Goal: Task Accomplishment & Management: Complete application form

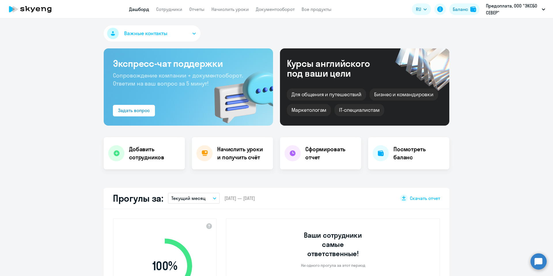
select select "30"
click at [156, 151] on h4 "Добавить сотрудников" at bounding box center [154, 153] width 51 height 16
select select "english_adult_not_native_speaker_premium"
select select "3"
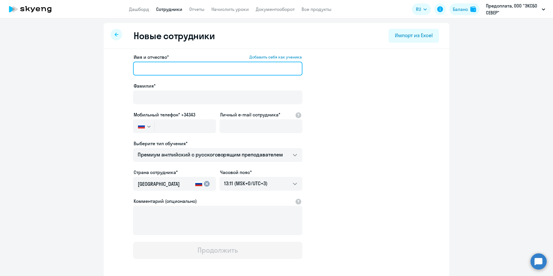
click at [163, 69] on input "Имя и отчество* Добавить себя как ученика" at bounding box center [217, 69] width 169 height 14
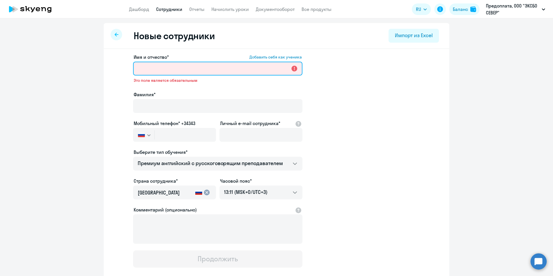
paste input "[PERSON_NAME]"
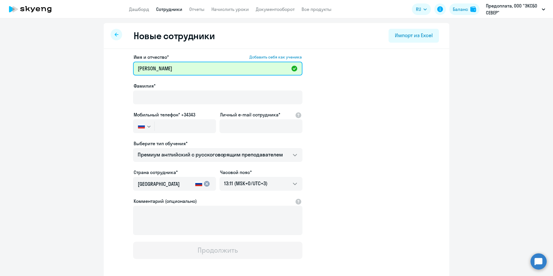
click at [144, 69] on input "[PERSON_NAME]" at bounding box center [217, 69] width 169 height 14
type input "[PERSON_NAME]"
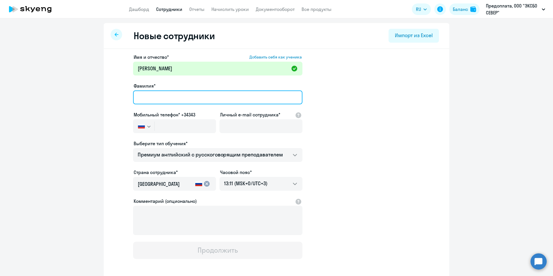
click at [150, 92] on input "Фамилия*" at bounding box center [217, 97] width 169 height 14
paste input "Плитус"
type input "Плитус"
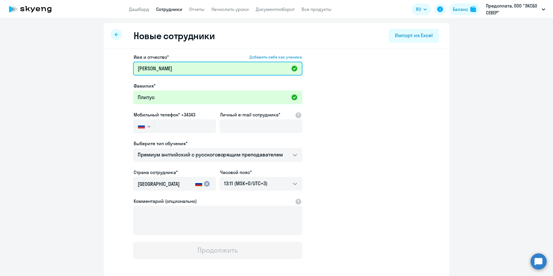
click at [223, 72] on input "[PERSON_NAME]" at bounding box center [217, 69] width 169 height 14
paste input "Иванович"
type input "[PERSON_NAME]"
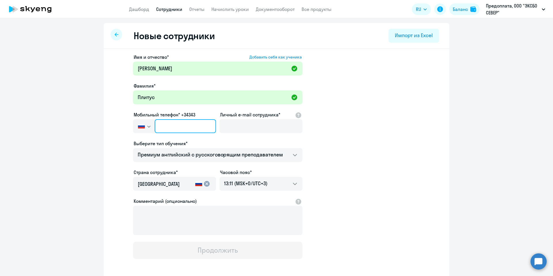
click at [162, 127] on input "text" at bounding box center [185, 126] width 61 height 14
paste input "[PHONE_NUMBER]"
type input "[PHONE_NUMBER]"
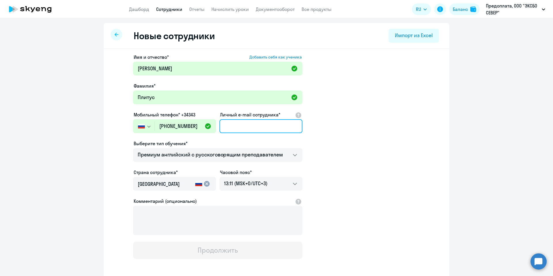
drag, startPoint x: 259, startPoint y: 132, endPoint x: 256, endPoint y: 131, distance: 3.8
click at [259, 132] on input "Личный e-mail сотрудника*" at bounding box center [261, 126] width 83 height 14
paste input "[EMAIL_ADDRESS][DOMAIN_NAME]"
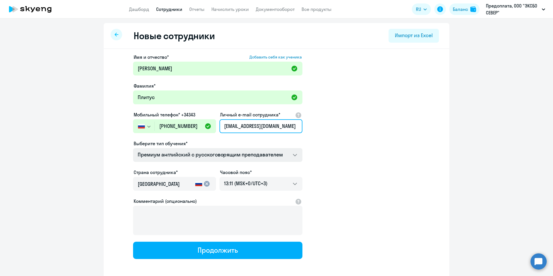
type input "[EMAIL_ADDRESS][DOMAIN_NAME]"
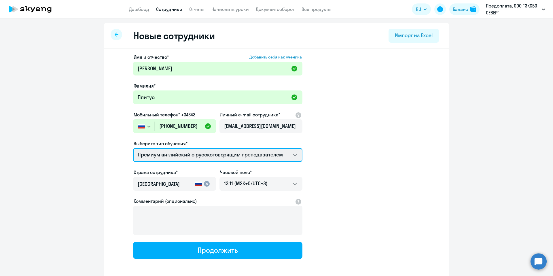
click at [275, 158] on select "Премиум английский с русскоговорящим преподавателем" at bounding box center [217, 155] width 169 height 14
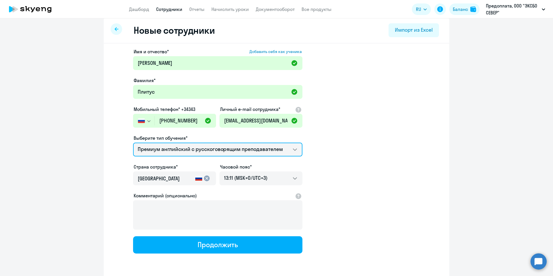
scroll to position [26, 0]
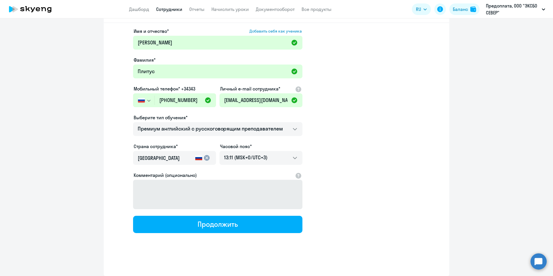
click at [173, 226] on button "Продолжить" at bounding box center [217, 224] width 169 height 17
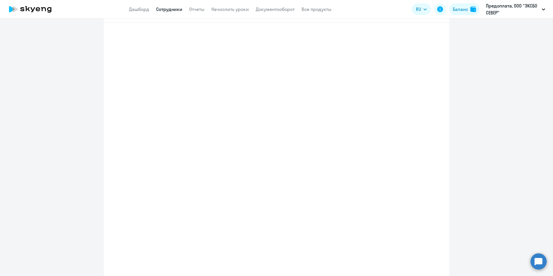
select select "english_adult_not_native_speaker_premium"
select select "3"
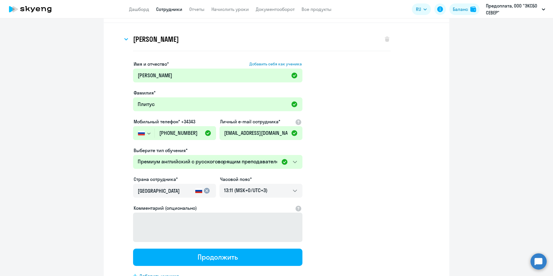
scroll to position [0, 0]
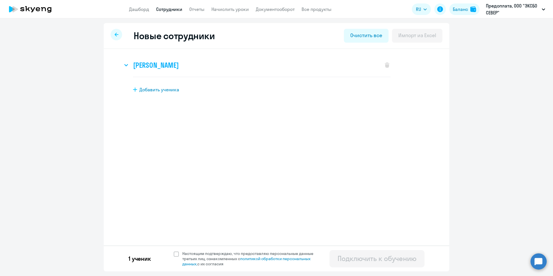
click at [179, 67] on h3 "[PERSON_NAME]" at bounding box center [156, 65] width 46 height 9
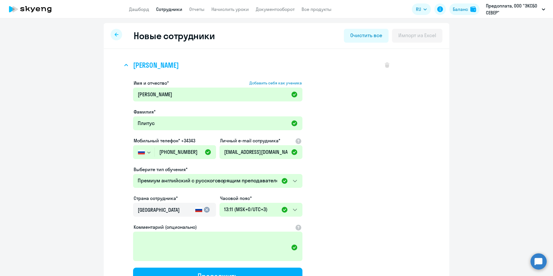
click at [179, 67] on h3 "[PERSON_NAME]" at bounding box center [156, 65] width 46 height 9
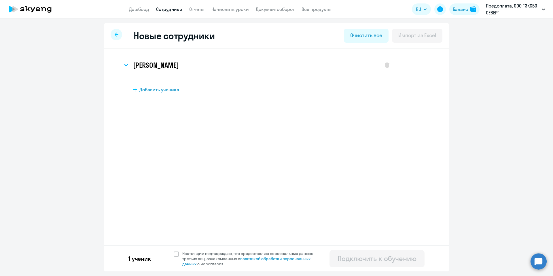
click at [172, 254] on div "1 ученик Настоящим подтверждаю, что предоставляю персональные данные третьих ли…" at bounding box center [277, 259] width 346 height 26
click at [175, 255] on span at bounding box center [176, 254] width 5 height 5
click at [174, 251] on input "Настоящим подтверждаю, что предоставляю персональные данные третьих лиц, ознако…" at bounding box center [173, 251] width 0 height 0
checkbox input "true"
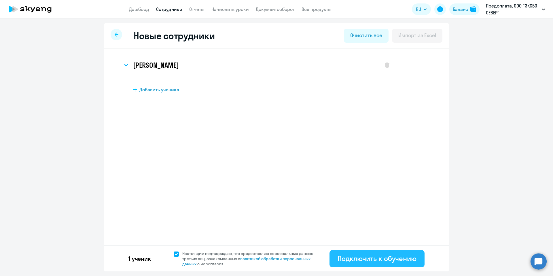
click at [378, 259] on div "Подключить к обучению" at bounding box center [377, 258] width 79 height 9
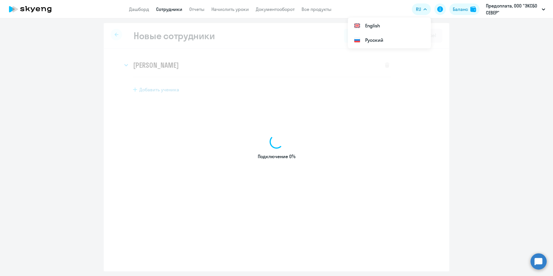
select select "english_adult_not_native_speaker_premium"
select select "3"
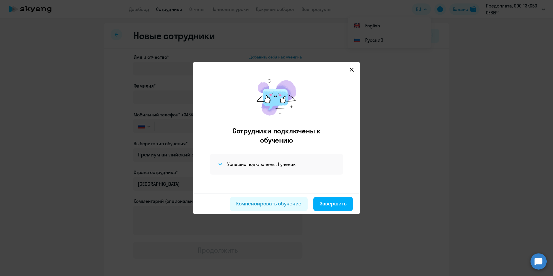
click at [353, 68] on icon at bounding box center [352, 69] width 5 height 5
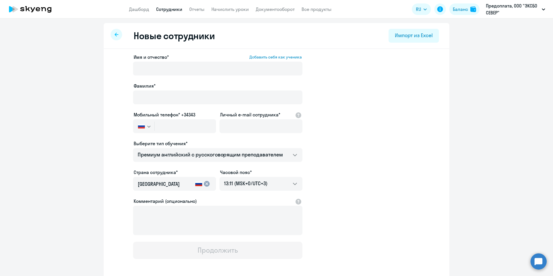
select select "30"
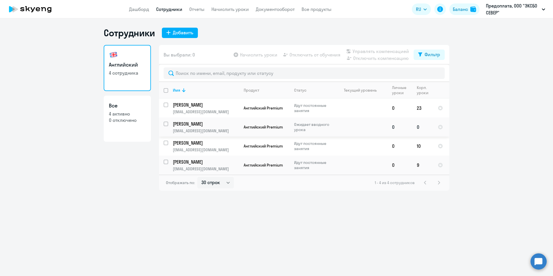
click at [228, 131] on p "[EMAIL_ADDRESS][DOMAIN_NAME]" at bounding box center [206, 130] width 66 height 5
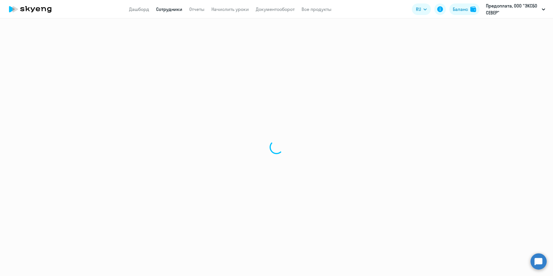
select select "english"
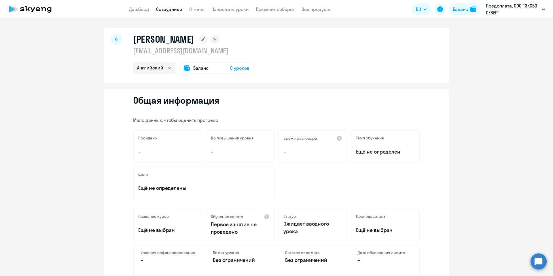
click at [220, 37] on rect at bounding box center [214, 39] width 9 height 9
select select "english"
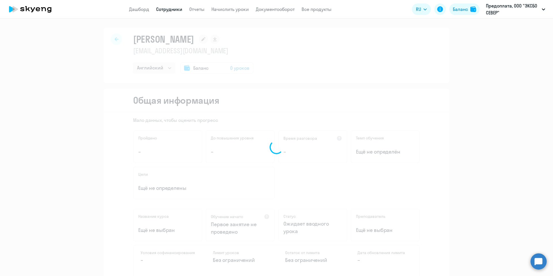
select select "english"
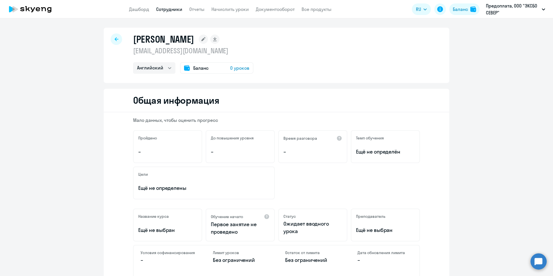
click at [41, 10] on icon at bounding box center [30, 9] width 51 height 14
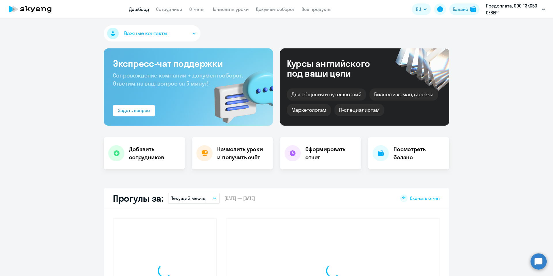
select select "30"
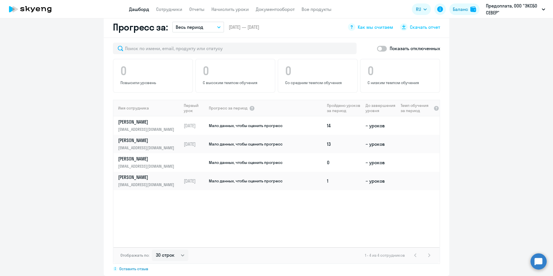
scroll to position [346, 0]
